Goal: Task Accomplishment & Management: Use online tool/utility

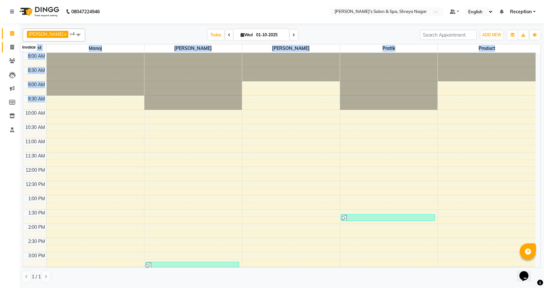
click at [13, 46] on icon at bounding box center [12, 47] width 4 height 5
select select "service"
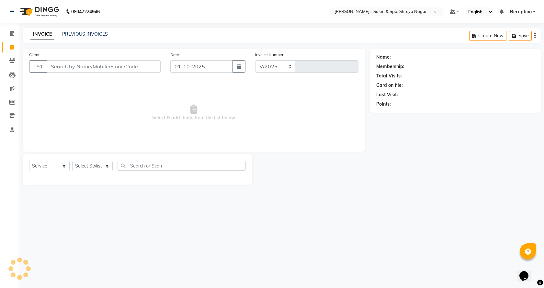
select select "7591"
type input "3218"
click at [120, 65] on input "Client" at bounding box center [104, 66] width 114 height 12
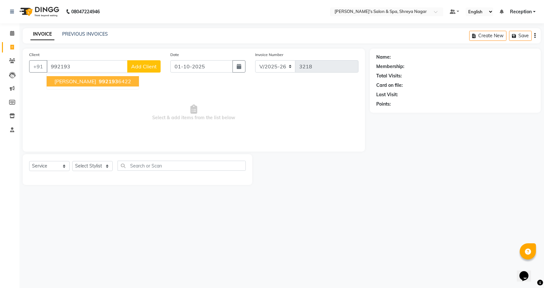
click at [87, 78] on span "[PERSON_NAME]" at bounding box center [75, 81] width 42 height 6
type input "9921936422"
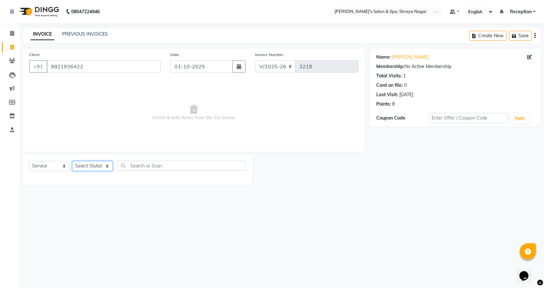
drag, startPoint x: 99, startPoint y: 164, endPoint x: 99, endPoint y: 169, distance: 4.9
click at [99, 164] on select "Select Stylist [PERSON_NAME] [PERSON_NAME] [PERSON_NAME] Product Reception" at bounding box center [92, 166] width 40 height 10
select select "67480"
click at [72, 161] on select "Select Stylist [PERSON_NAME] [PERSON_NAME] [PERSON_NAME] Product Reception" at bounding box center [92, 166] width 40 height 10
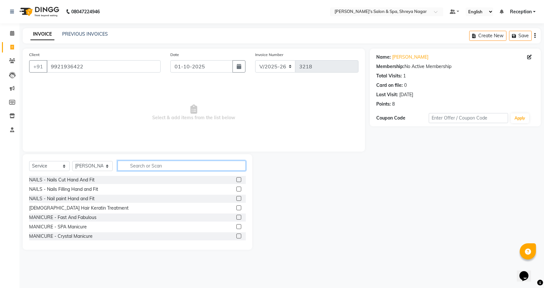
click at [145, 166] on input "text" at bounding box center [181, 165] width 128 height 10
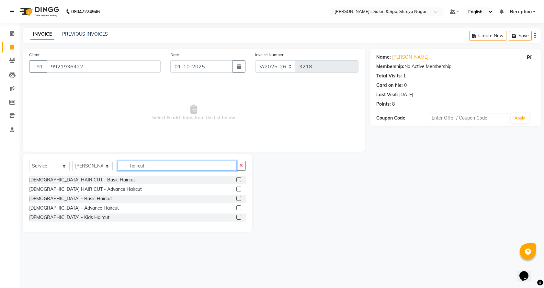
type input "haircut"
drag, startPoint x: 238, startPoint y: 197, endPoint x: 218, endPoint y: 185, distance: 23.3
click at [238, 196] on label at bounding box center [238, 198] width 5 height 5
click at [238, 196] on input "checkbox" at bounding box center [238, 198] width 4 height 4
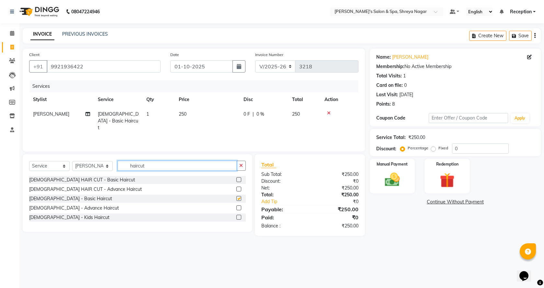
click at [194, 166] on input "haircut" at bounding box center [176, 165] width 119 height 10
checkbox input "false"
type input "h"
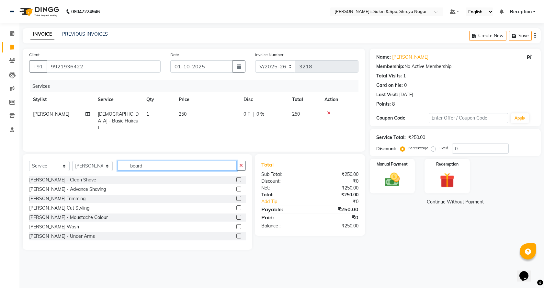
type input "beard"
click at [236, 206] on label at bounding box center [238, 207] width 5 height 5
click at [236, 206] on input "checkbox" at bounding box center [238, 208] width 4 height 4
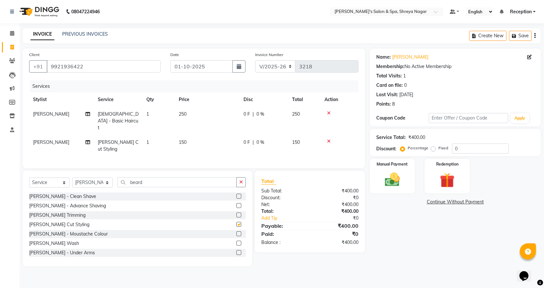
checkbox input "false"
click at [396, 181] on img at bounding box center [392, 180] width 25 height 18
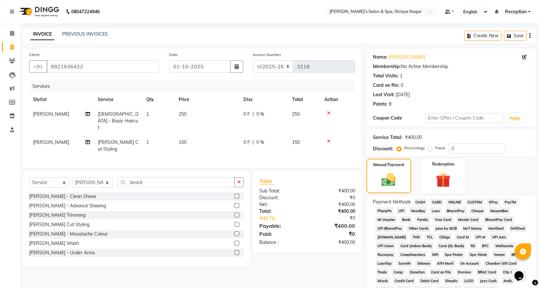
click at [418, 201] on span "CASH" at bounding box center [420, 201] width 14 height 7
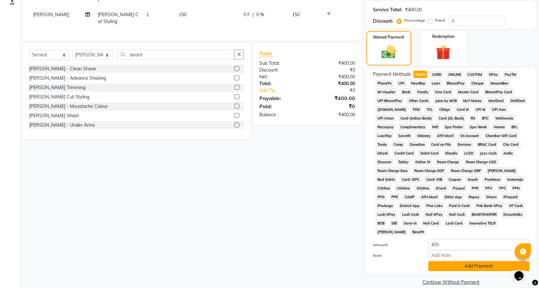
click at [475, 261] on button "Add Payment" at bounding box center [478, 266] width 101 height 10
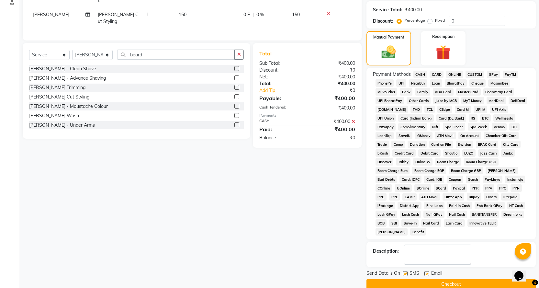
click at [466, 279] on button "Checkout" at bounding box center [450, 284] width 169 height 10
